Goal: Transaction & Acquisition: Purchase product/service

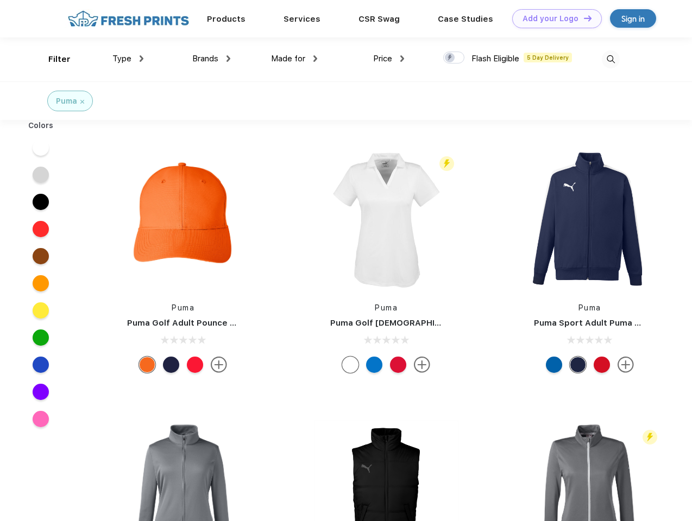
click at [553, 18] on link "Add your Logo Design Tool" at bounding box center [557, 18] width 90 height 19
click at [0, 0] on div "Design Tool" at bounding box center [0, 0] width 0 height 0
click at [583, 18] on link "Add your Logo Design Tool" at bounding box center [557, 18] width 90 height 19
click at [52, 59] on div "Filter" at bounding box center [59, 59] width 22 height 12
click at [128, 59] on span "Type" at bounding box center [121, 59] width 19 height 10
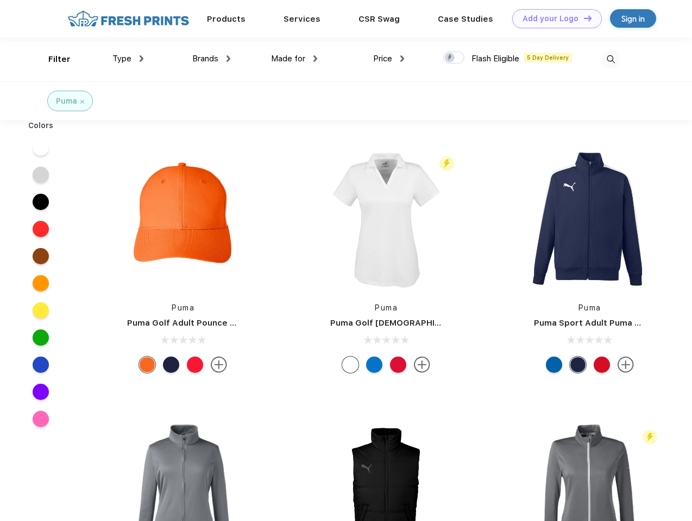
click at [211, 59] on span "Brands" at bounding box center [205, 59] width 26 height 10
click at [294, 59] on span "Made for" at bounding box center [288, 59] width 34 height 10
click at [389, 59] on span "Price" at bounding box center [382, 59] width 19 height 10
click at [454, 58] on div at bounding box center [453, 58] width 21 height 12
click at [450, 58] on input "checkbox" at bounding box center [446, 54] width 7 height 7
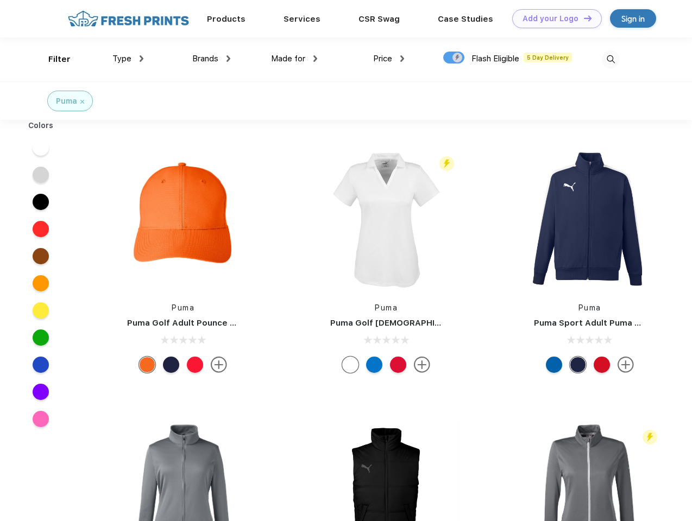
checkbox input "true"
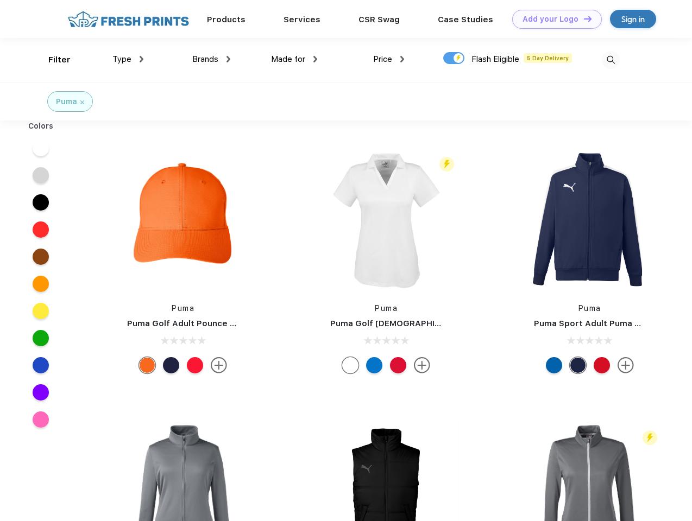
click at [610, 59] on img at bounding box center [611, 60] width 18 height 18
